Goal: Navigation & Orientation: Understand site structure

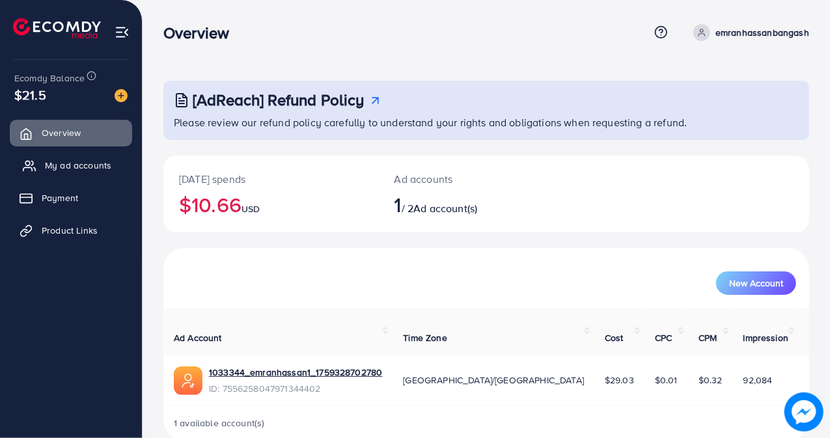
click at [90, 164] on span "My ad accounts" at bounding box center [78, 165] width 66 height 13
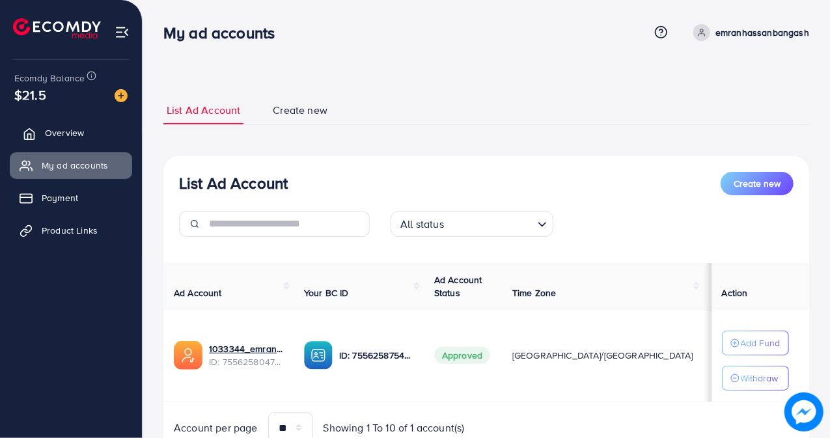
click at [78, 133] on span "Overview" at bounding box center [64, 132] width 39 height 13
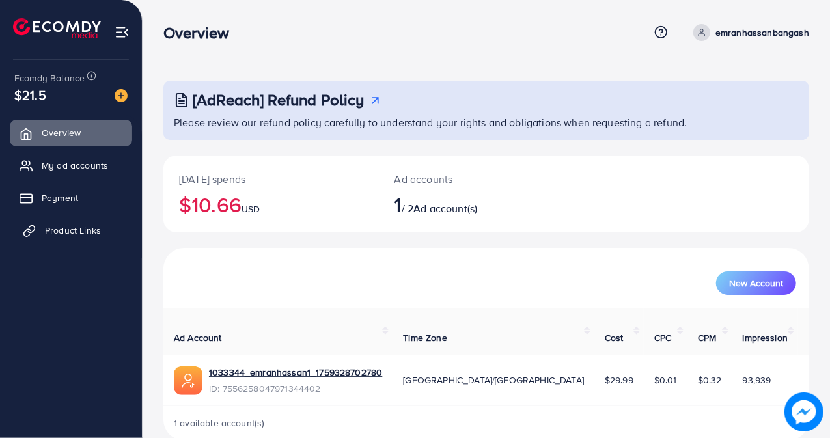
click at [60, 227] on span "Product Links" at bounding box center [73, 230] width 56 height 13
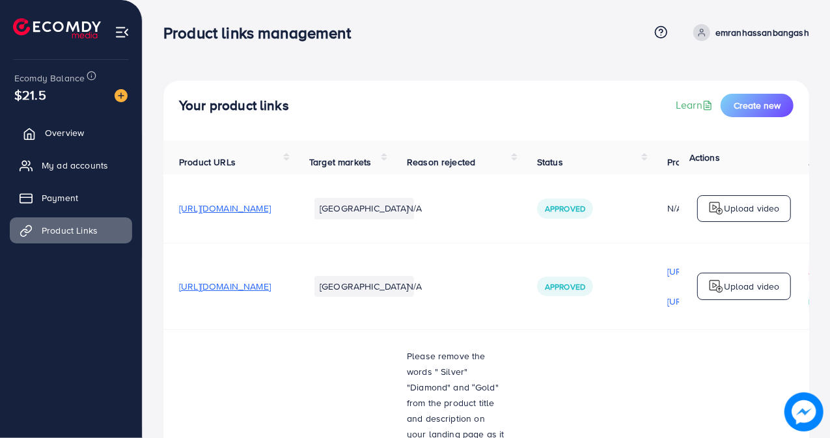
click at [98, 131] on link "Overview" at bounding box center [71, 133] width 122 height 26
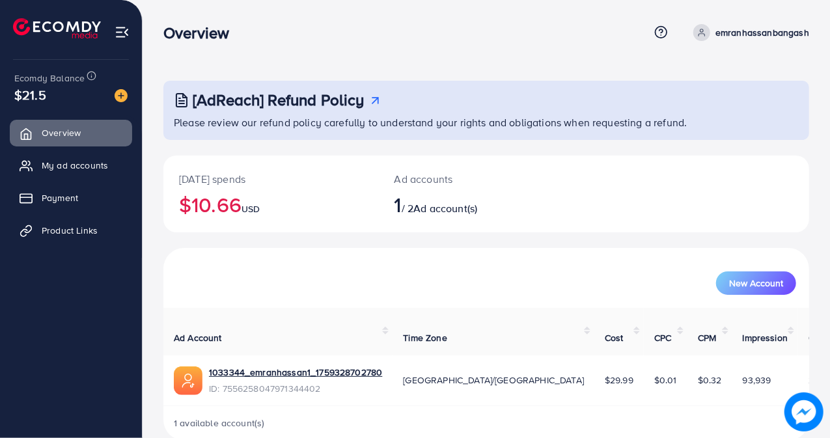
click at [370, 27] on div "Overview" at bounding box center [405, 32] width 485 height 19
